Goal: Transaction & Acquisition: Purchase product/service

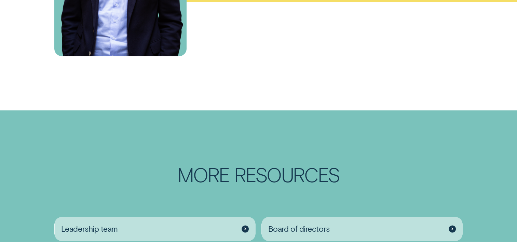
scroll to position [855, 0]
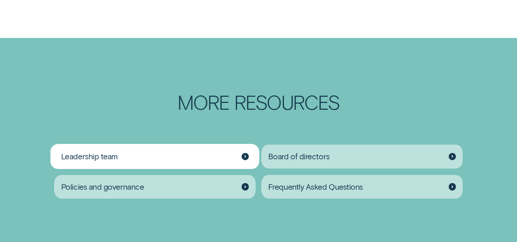
click at [243, 156] on div at bounding box center [245, 156] width 7 height 7
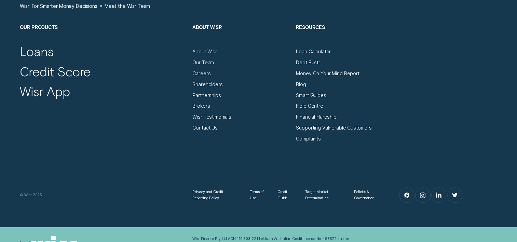
scroll to position [697, 0]
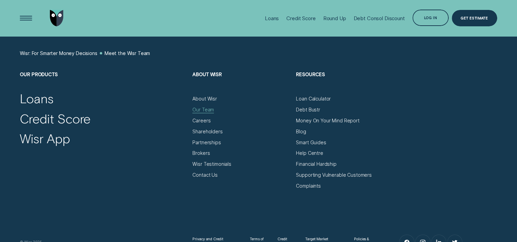
click at [202, 109] on div "Our Team" at bounding box center [203, 110] width 22 height 6
click at [200, 109] on div "Our Team" at bounding box center [203, 110] width 22 height 6
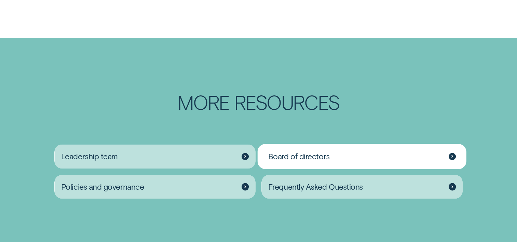
click at [438, 152] on div "Board of directors" at bounding box center [362, 156] width 201 height 24
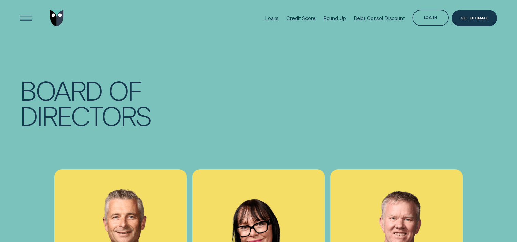
click at [267, 17] on div "Loans" at bounding box center [272, 18] width 14 height 6
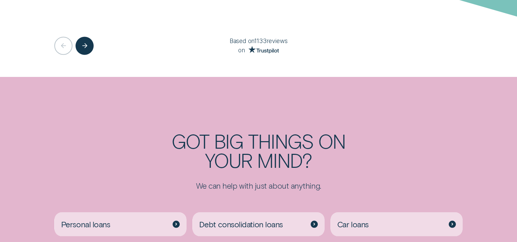
scroll to position [1504, 0]
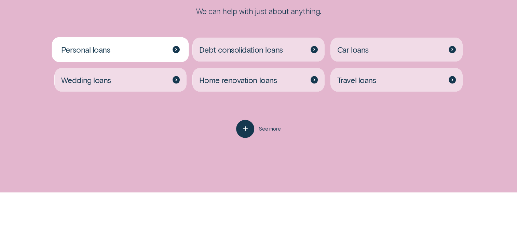
click at [176, 48] on div at bounding box center [176, 49] width 7 height 7
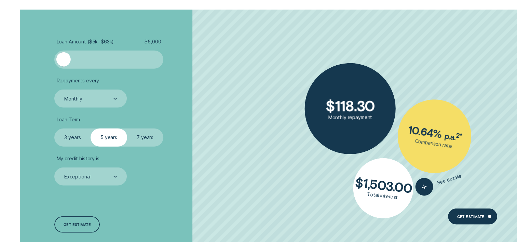
scroll to position [1743, 0]
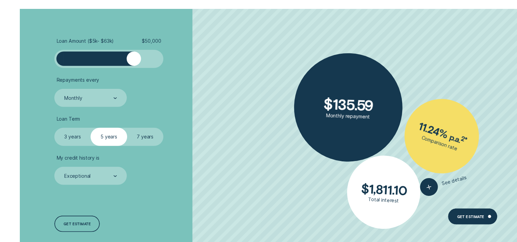
drag, startPoint x: 69, startPoint y: 58, endPoint x: 134, endPoint y: 57, distance: 65.0
click at [134, 57] on div at bounding box center [133, 59] width 14 height 14
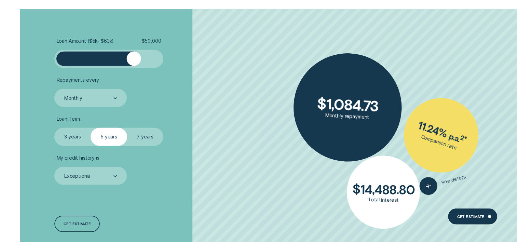
click at [147, 140] on label "7 years" at bounding box center [145, 137] width 36 height 18
click at [127, 128] on input "7 years" at bounding box center [127, 128] width 0 height 0
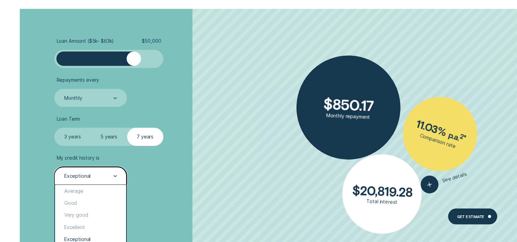
click at [119, 173] on div "Exceptional" at bounding box center [90, 176] width 72 height 18
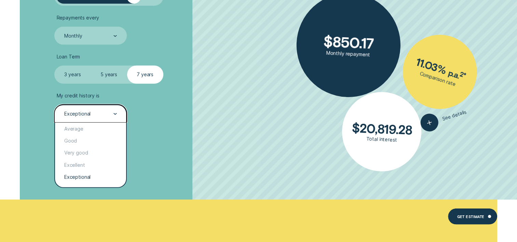
scroll to position [1812, 0]
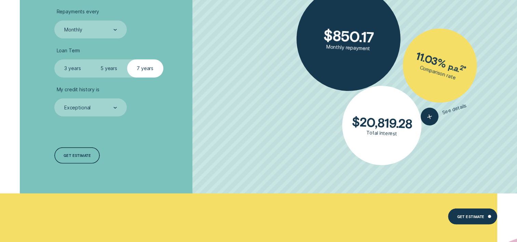
click at [150, 106] on li "My credit history is Exceptional" at bounding box center [137, 101] width 166 height 30
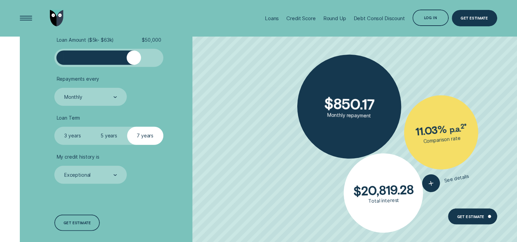
scroll to position [1709, 0]
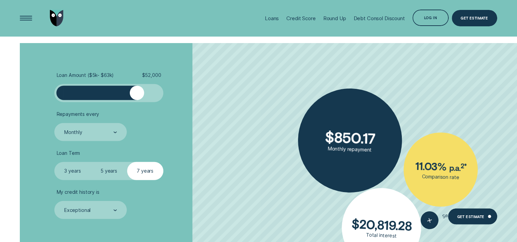
click at [138, 93] on div at bounding box center [137, 93] width 14 height 14
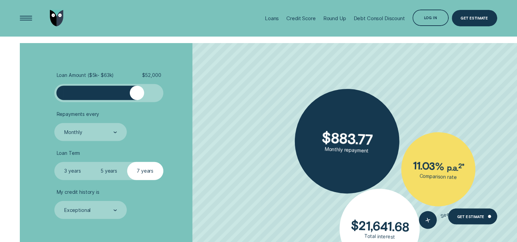
click at [211, 135] on li "Repayments every Monthly" at bounding box center [137, 126] width 166 height 30
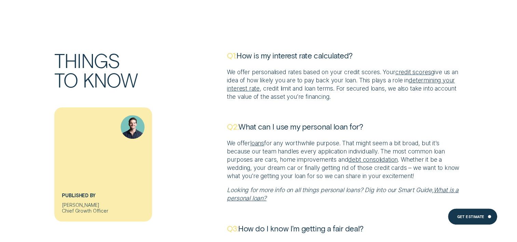
scroll to position [3008, 0]
